Goal: Transaction & Acquisition: Obtain resource

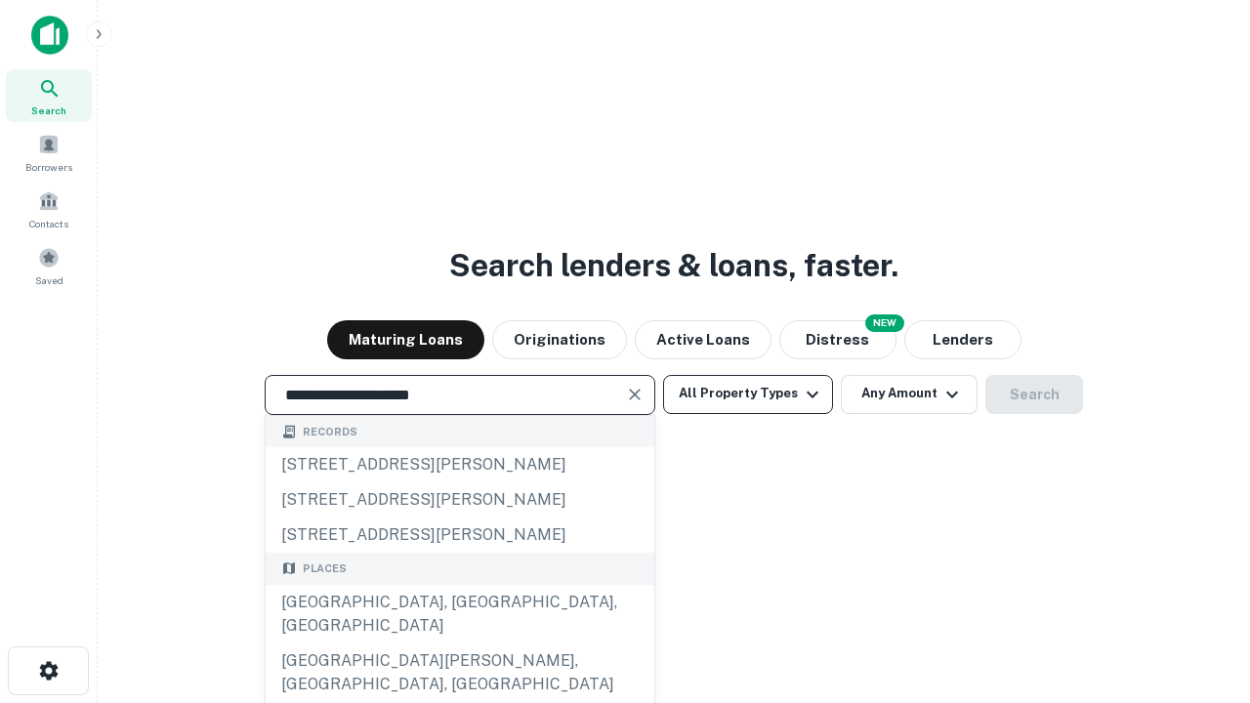
type input "**********"
click at [748, 394] on button "All Property Types" at bounding box center [748, 394] width 170 height 39
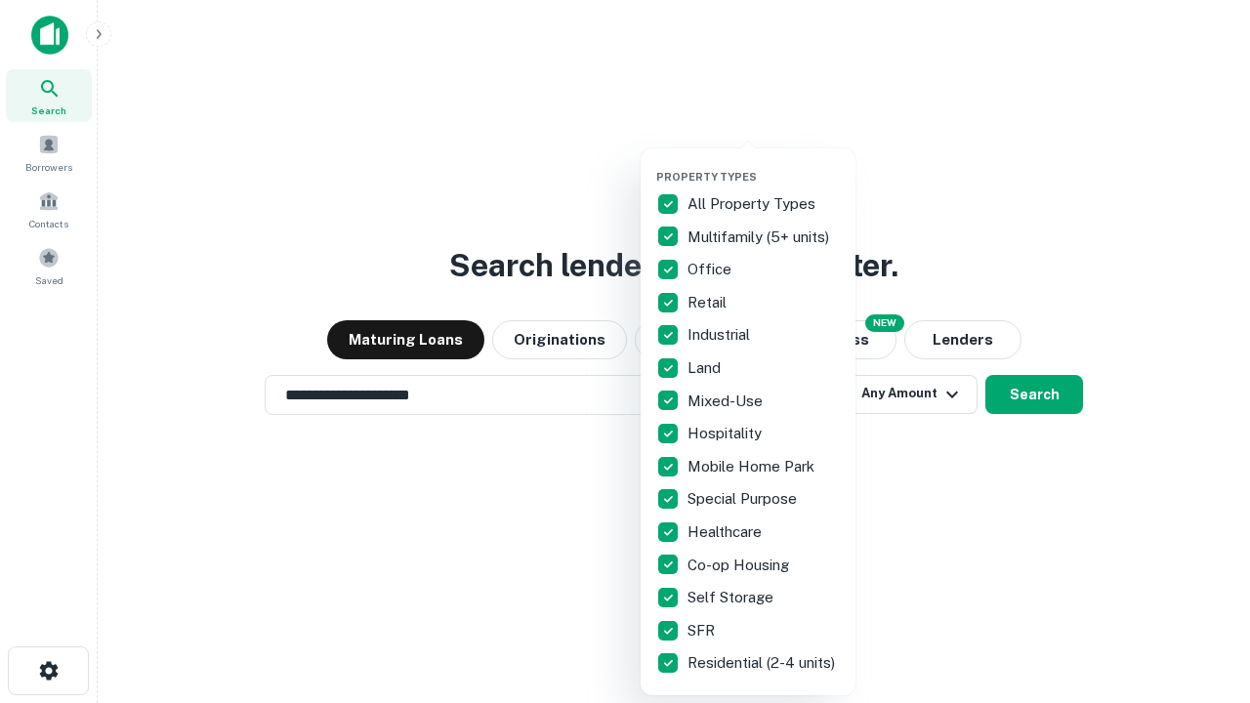
click at [764, 164] on button "button" at bounding box center [763, 164] width 215 height 1
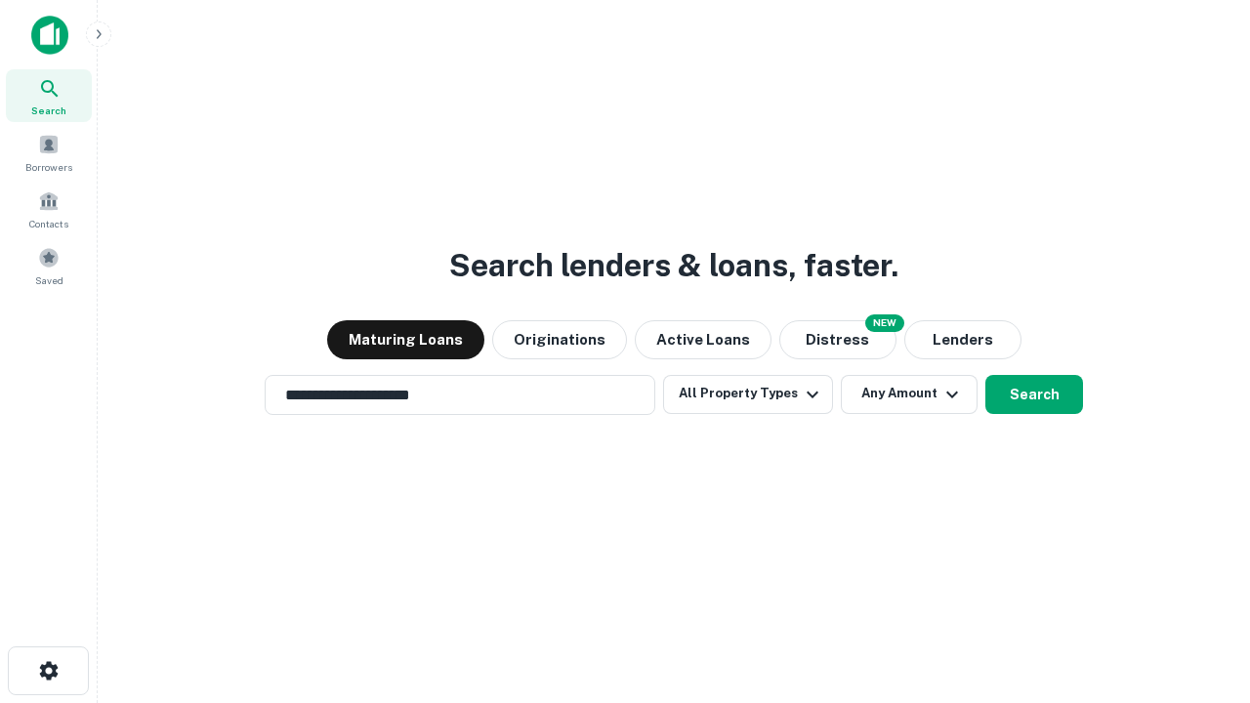
scroll to position [30, 0]
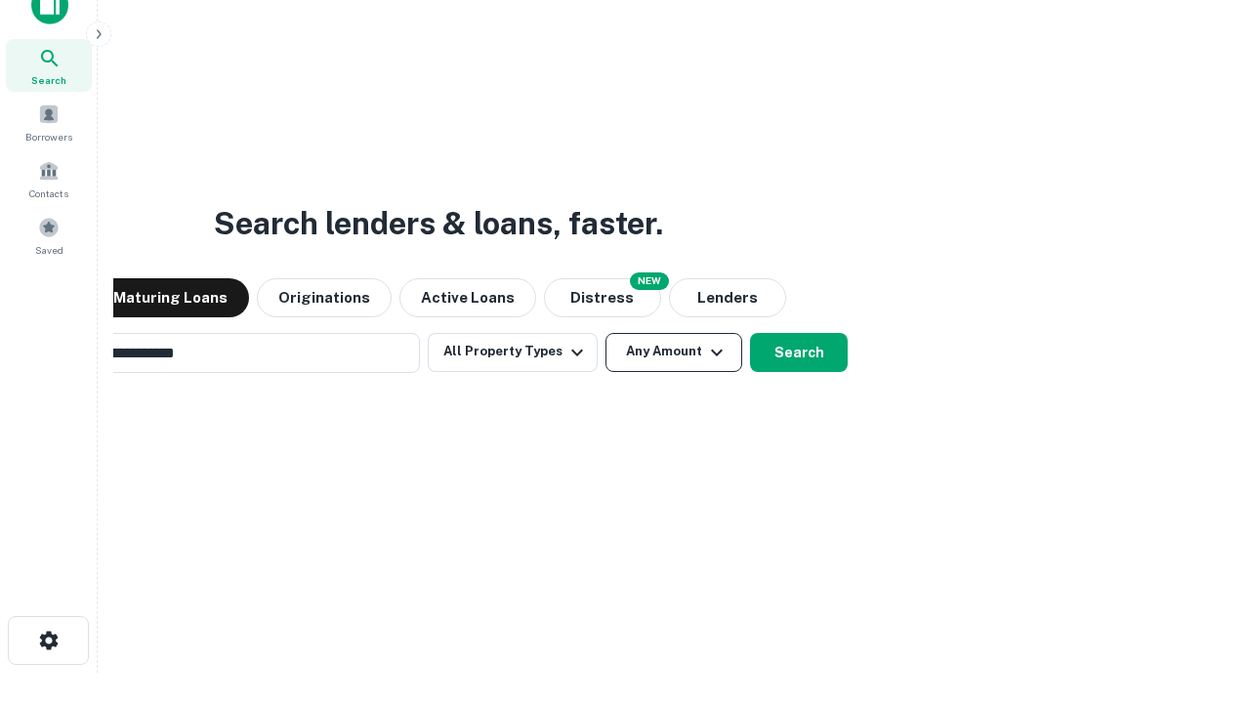
click at [606, 333] on button "Any Amount" at bounding box center [674, 352] width 137 height 39
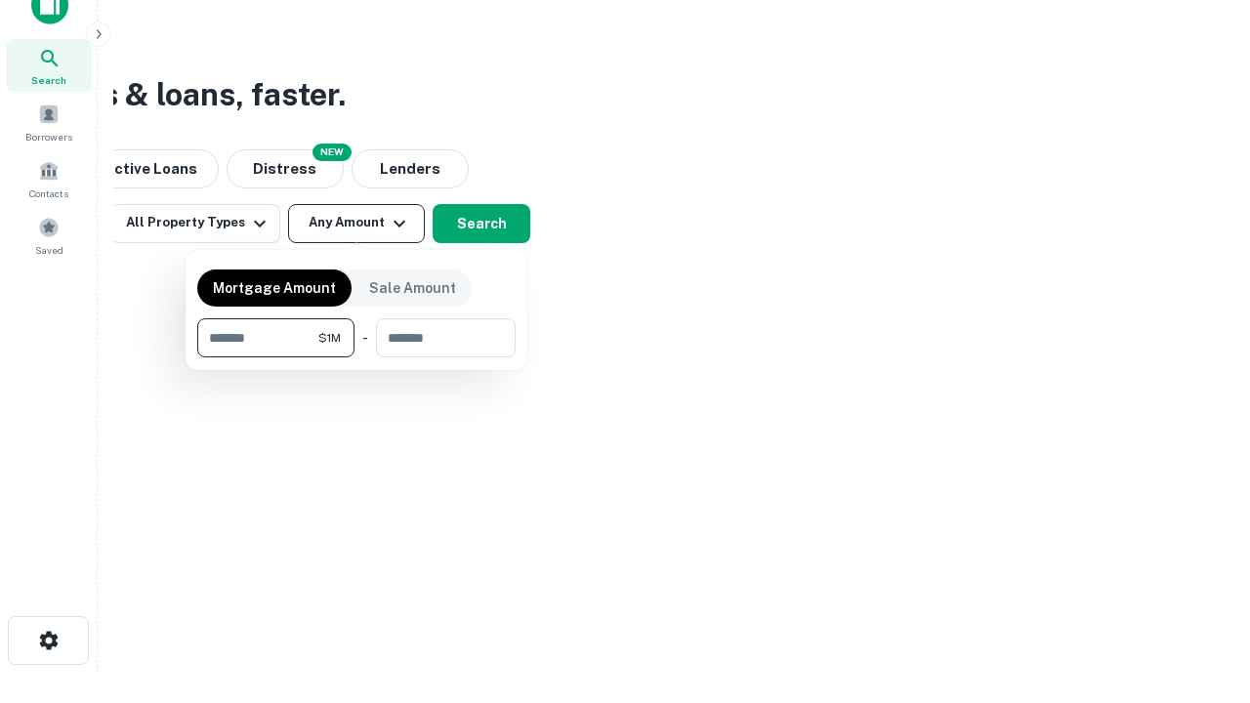
scroll to position [31, 0]
type input "*******"
click at [356, 357] on button "button" at bounding box center [356, 357] width 318 height 1
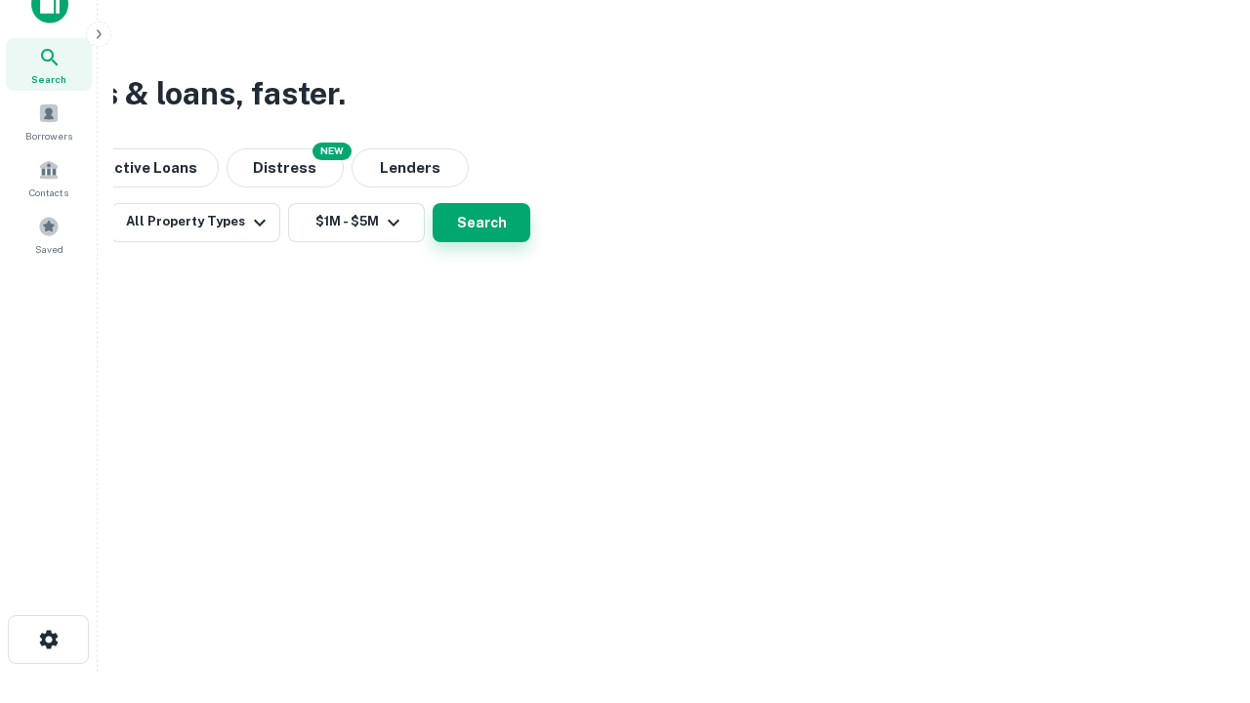
click at [530, 242] on button "Search" at bounding box center [482, 222] width 98 height 39
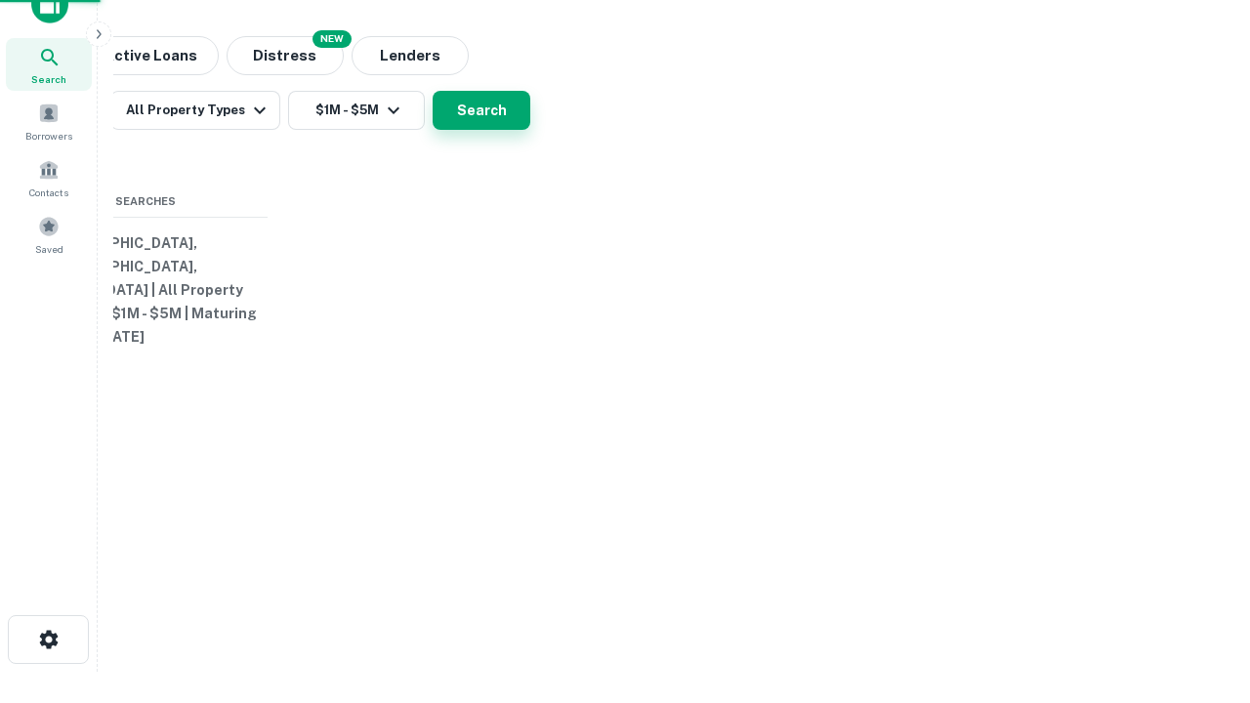
scroll to position [30, 0]
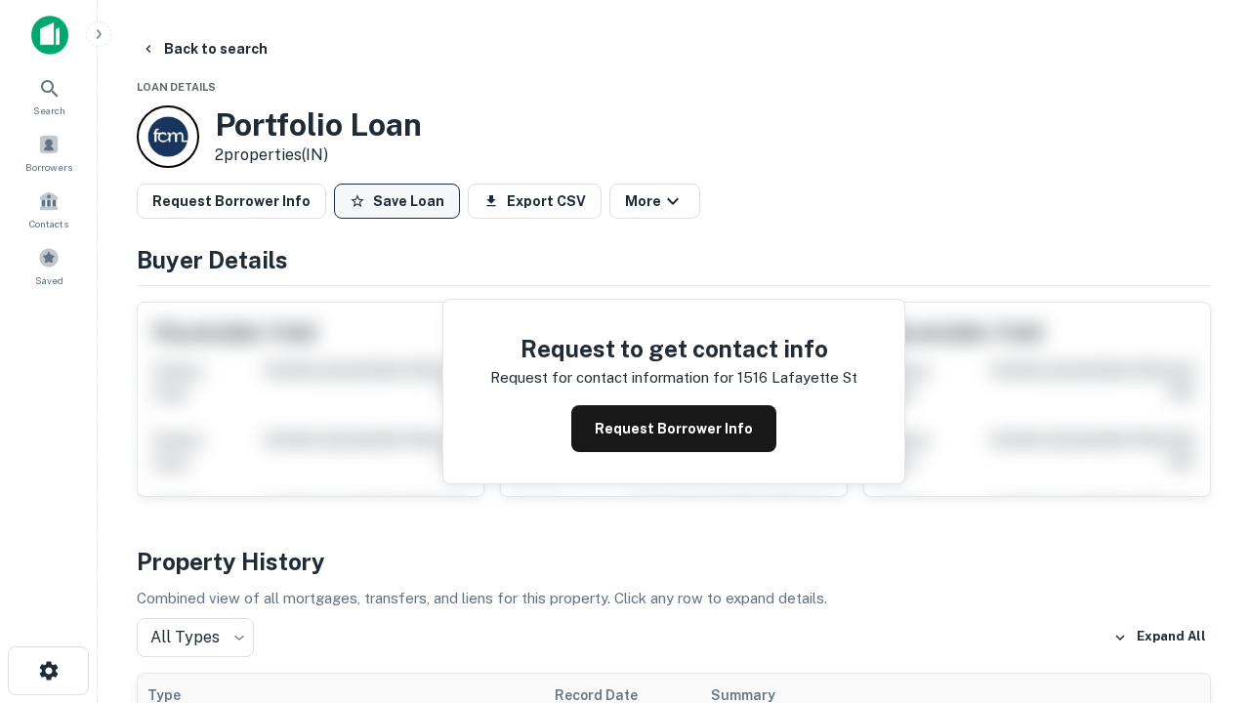
click at [397, 201] on button "Save Loan" at bounding box center [397, 201] width 126 height 35
